Goal: Transaction & Acquisition: Purchase product/service

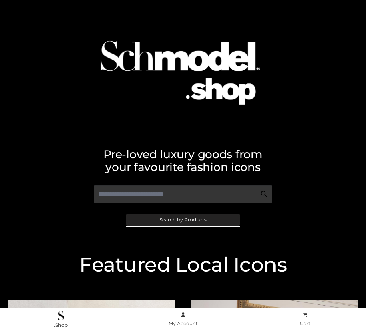
click at [183, 220] on span "Search by Products" at bounding box center [183, 220] width 47 height 5
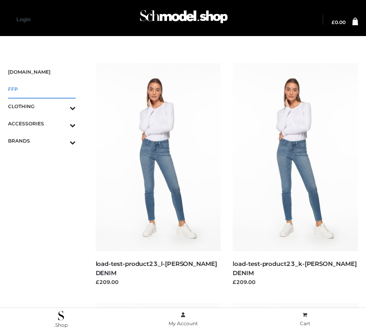
click at [42, 89] on span "FFP" at bounding box center [42, 89] width 68 height 9
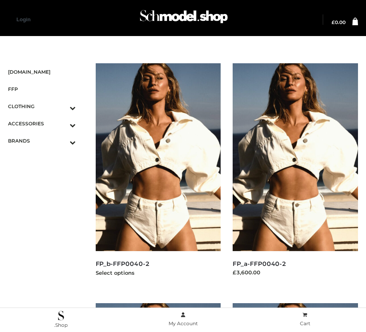
click at [158, 175] on img at bounding box center [158, 157] width 125 height 188
